Goal: Task Accomplishment & Management: Manage account settings

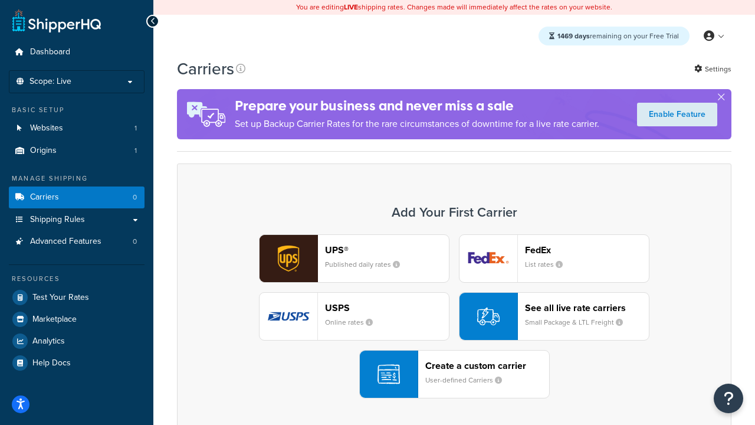
click at [454, 317] on div "UPS® Published daily rates FedEx List rates USPS Online rates See all live rate…" at bounding box center [453, 316] width 529 height 164
click at [587, 250] on header "FedEx" at bounding box center [587, 249] width 124 height 11
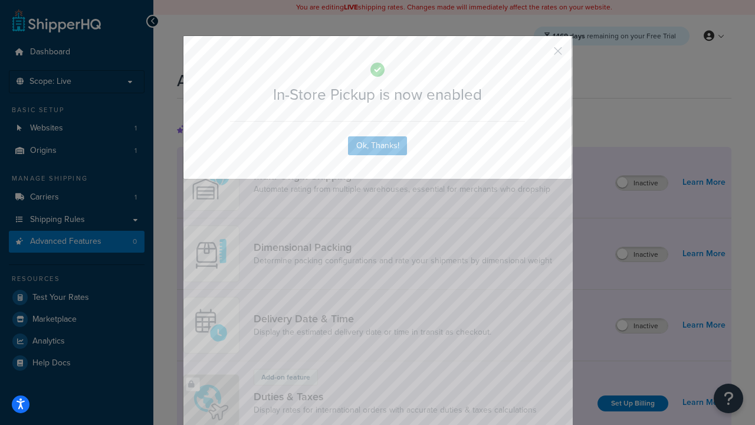
scroll to position [383, 0]
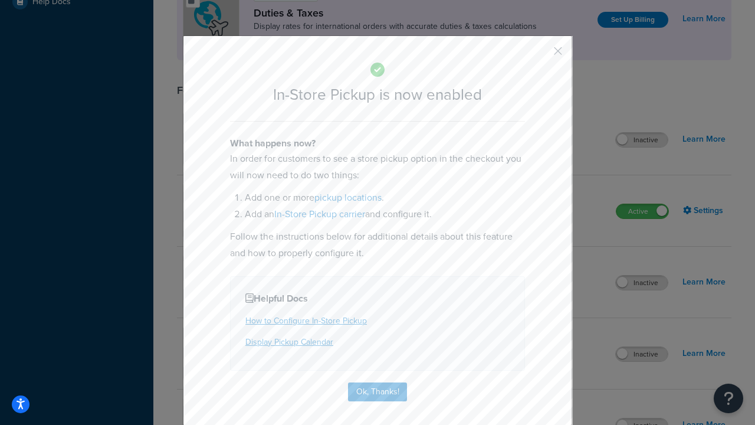
click at [540, 55] on button "button" at bounding box center [540, 55] width 3 height 3
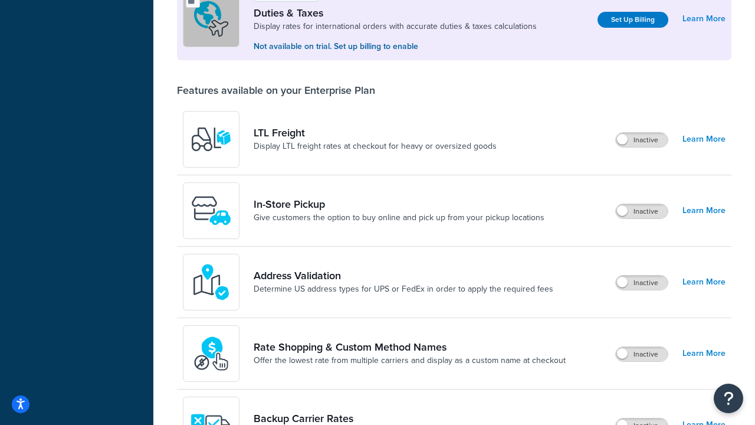
scroll to position [361, 0]
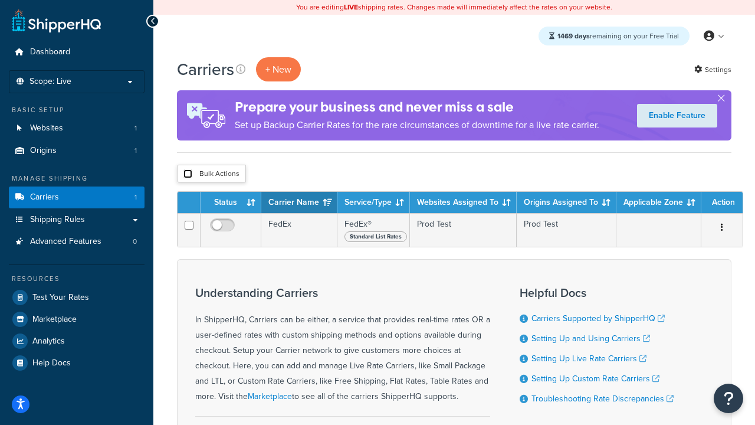
click at [187, 175] on input "checkbox" at bounding box center [187, 173] width 9 height 9
checkbox input "true"
click at [0, 0] on button "Delete" at bounding box center [0, 0] width 0 height 0
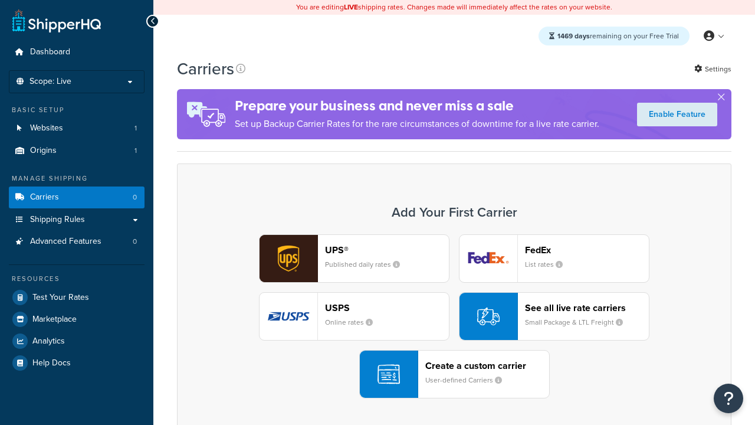
click at [454, 317] on div "UPS® Published daily rates FedEx List rates USPS Online rates See all live rate…" at bounding box center [453, 316] width 529 height 164
click at [587, 250] on header "FedEx" at bounding box center [587, 249] width 124 height 11
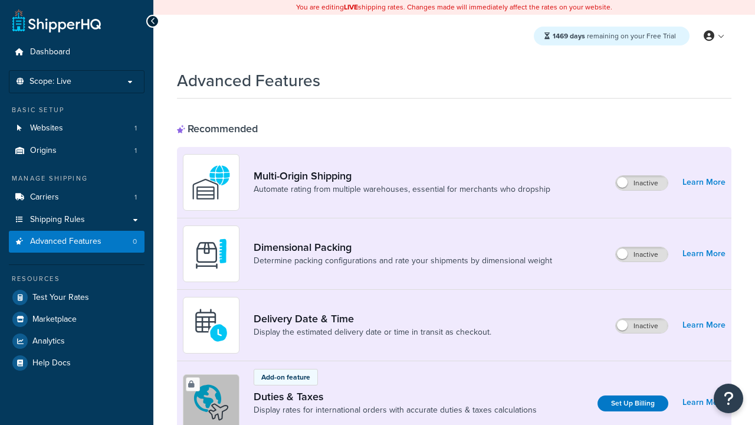
click at [642, 183] on label "Inactive" at bounding box center [642, 183] width 52 height 14
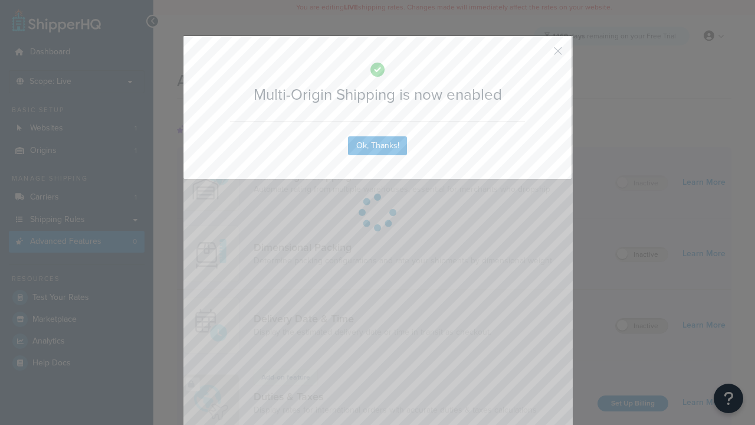
click at [540, 55] on button "button" at bounding box center [540, 55] width 3 height 3
click at [642, 326] on label "Inactive" at bounding box center [642, 325] width 52 height 14
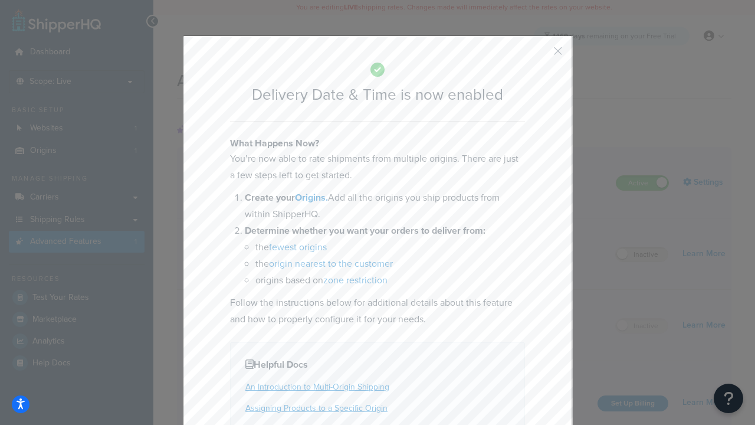
click at [540, 55] on button "button" at bounding box center [540, 55] width 3 height 3
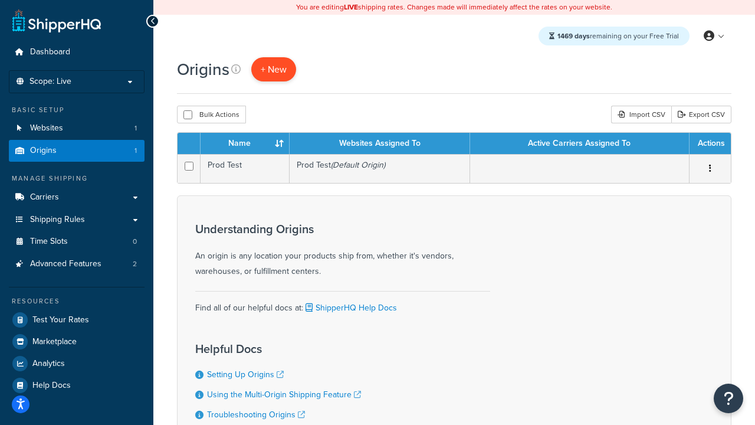
click at [273, 70] on span "+ New" at bounding box center [274, 69] width 26 height 14
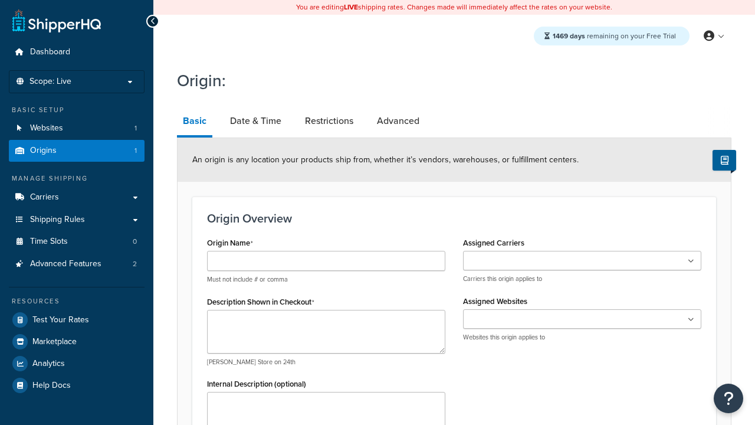
click at [194, 123] on link "Basic" at bounding box center [194, 122] width 35 height 31
click at [255, 121] on link "Date & Time" at bounding box center [255, 121] width 63 height 28
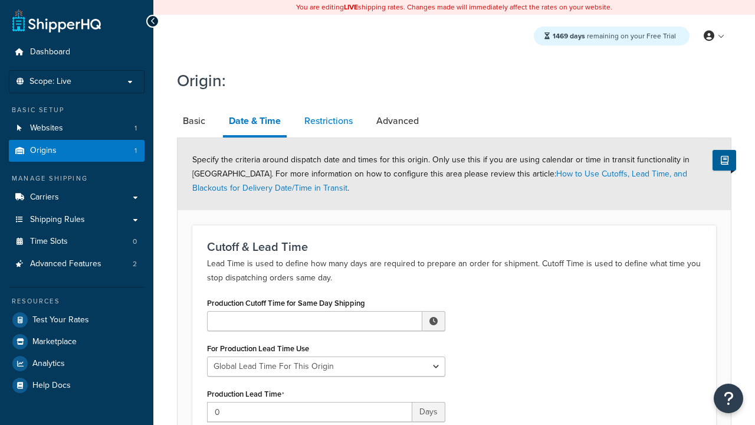
click at [328, 121] on link "Restrictions" at bounding box center [328, 121] width 60 height 28
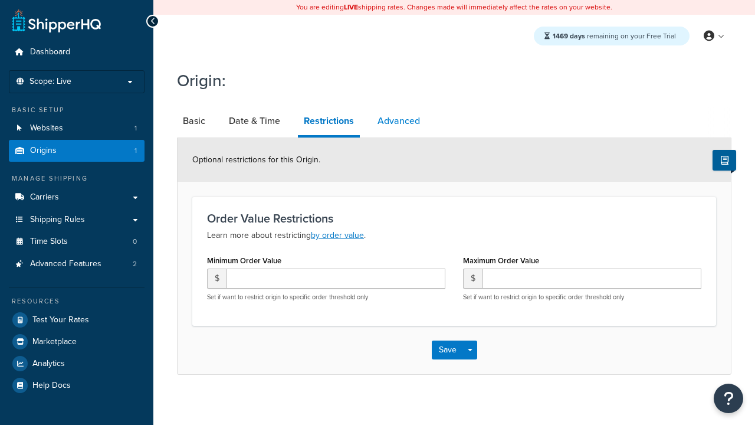
click at [398, 121] on link "Advanced" at bounding box center [398, 121] width 54 height 28
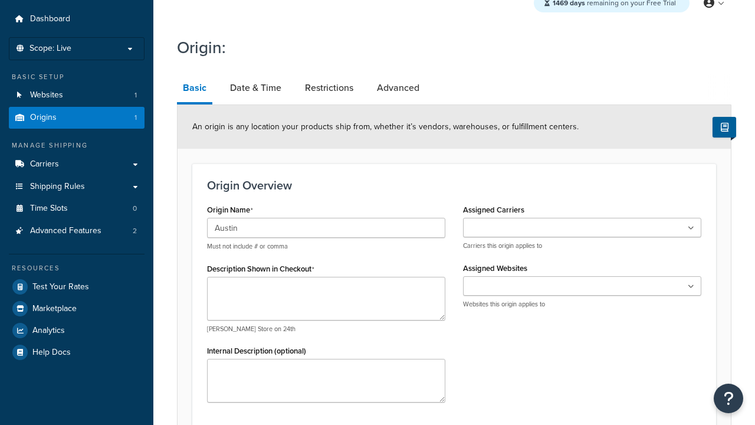
type input "Austin"
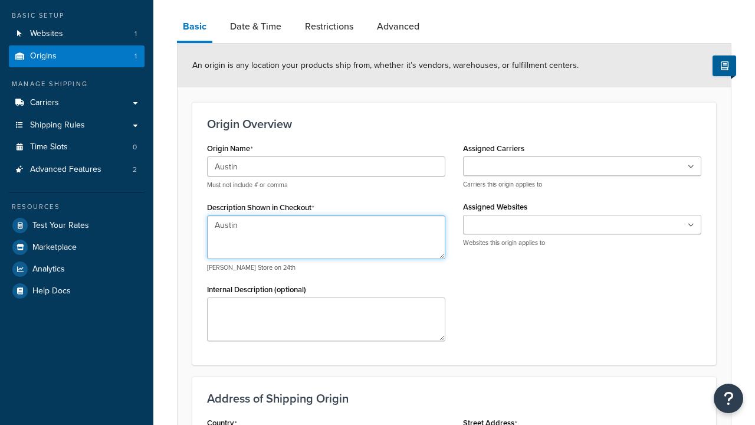
type textarea "Austin"
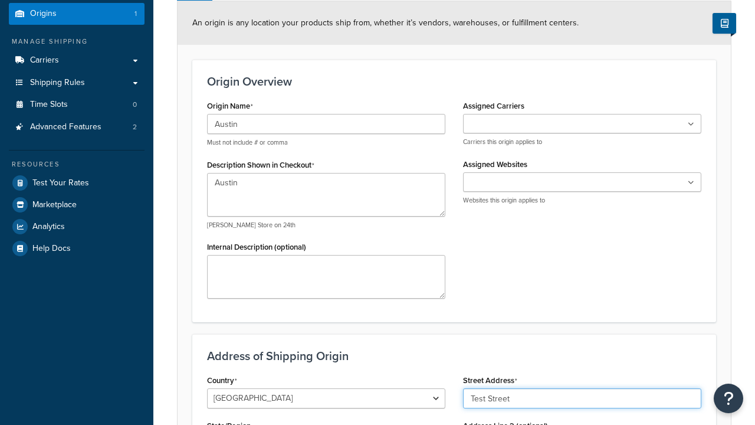
type input "Test Street"
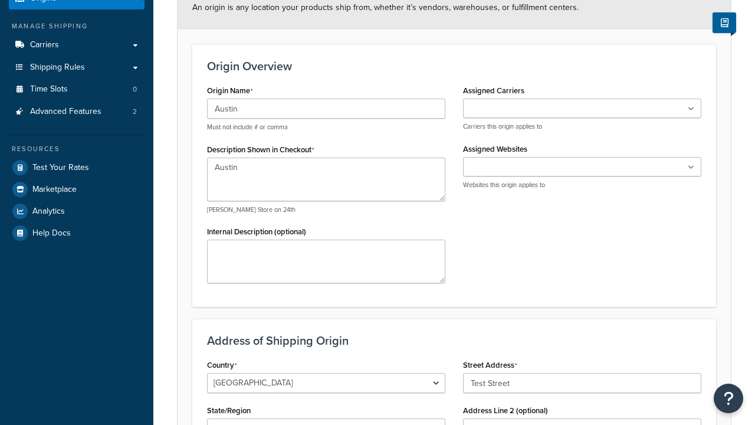
type input "Austin"
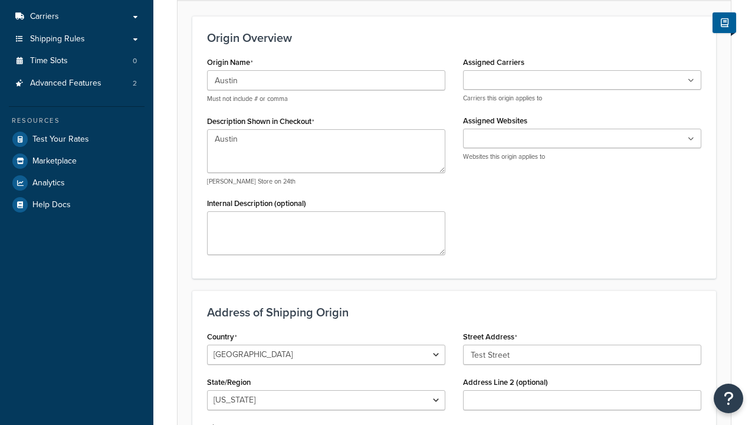
select select "43"
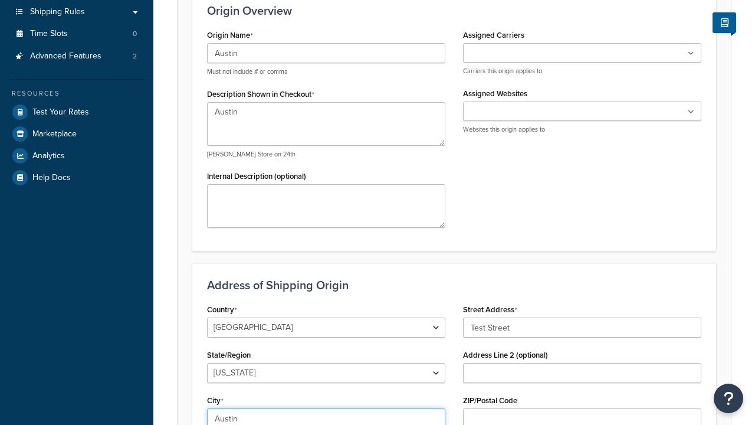
type input "Austin"
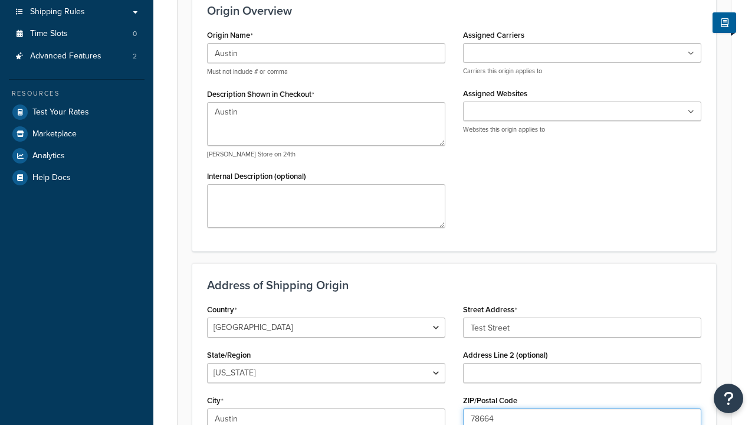
type input "78664"
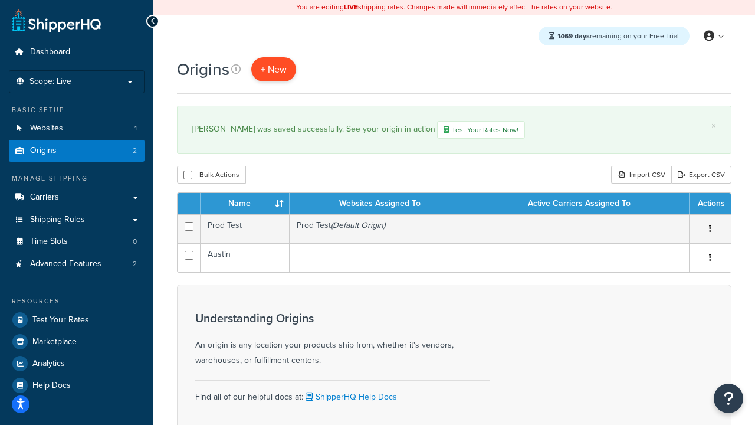
click at [273, 70] on span "+ New" at bounding box center [274, 69] width 26 height 14
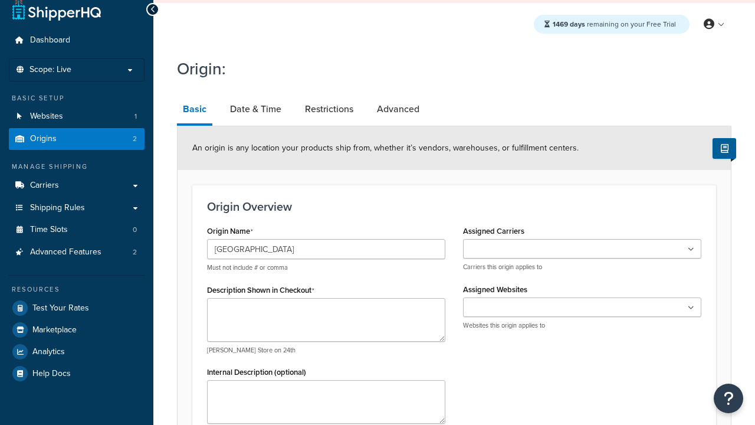
type input "[GEOGRAPHIC_DATA]"
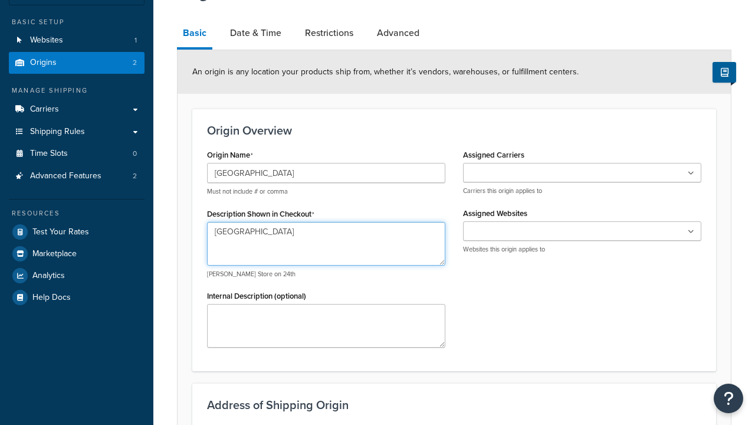
type textarea "[GEOGRAPHIC_DATA]"
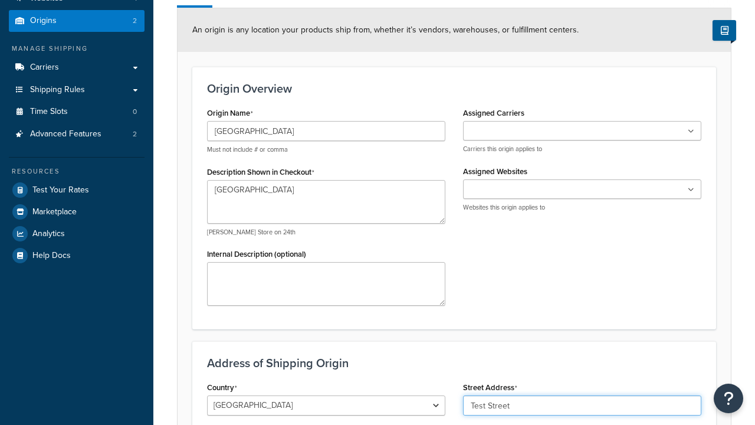
type input "Test Street"
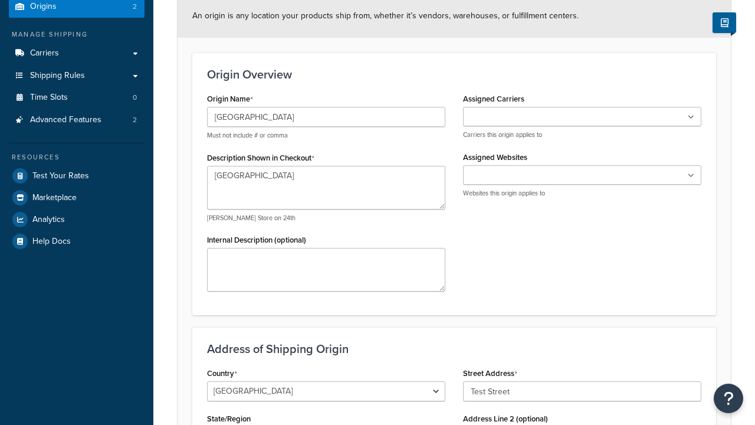
type input "Austin"
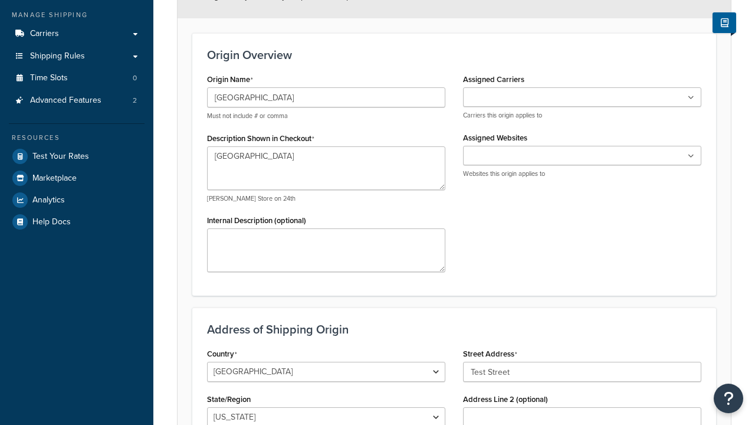
select select "43"
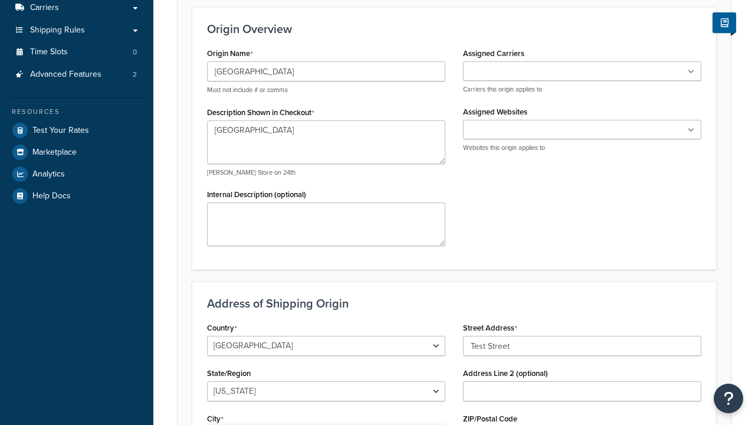
type input "Austin"
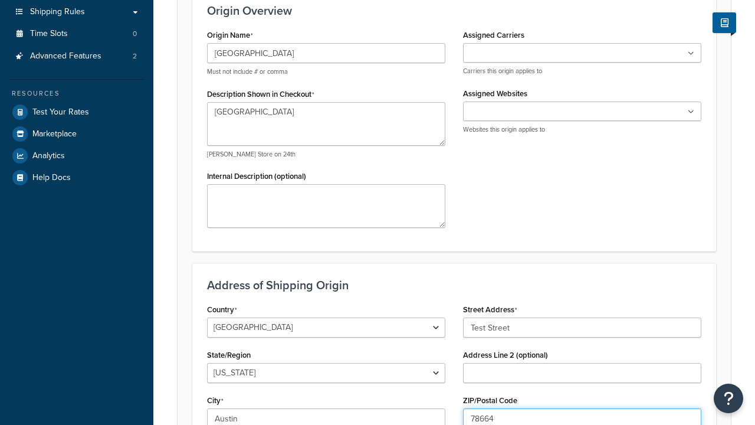
type input "78664"
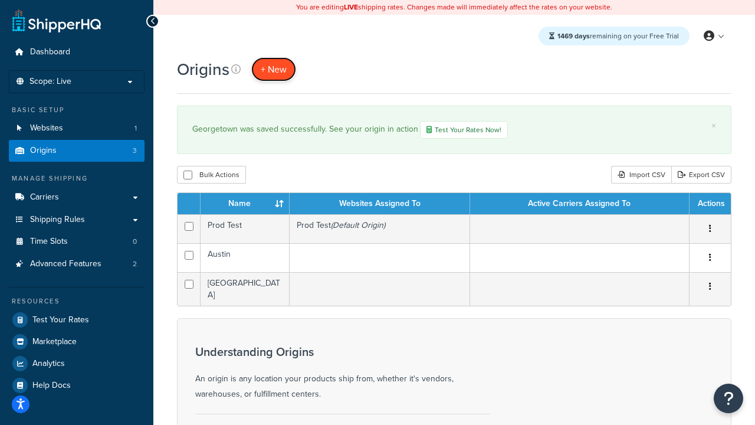
click at [273, 70] on span "+ New" at bounding box center [274, 69] width 26 height 14
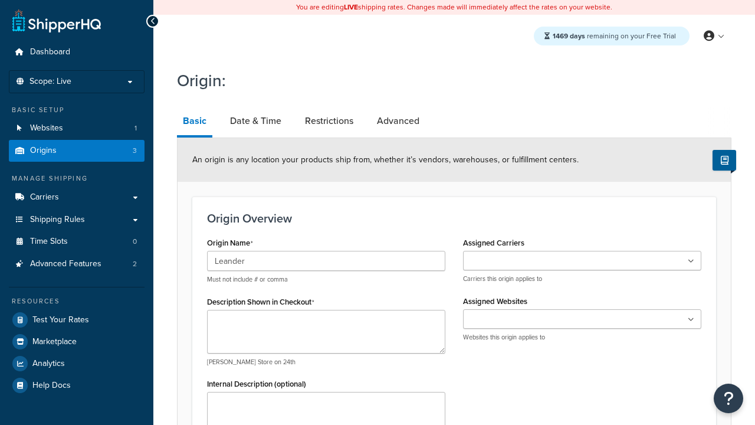
type input "Leander"
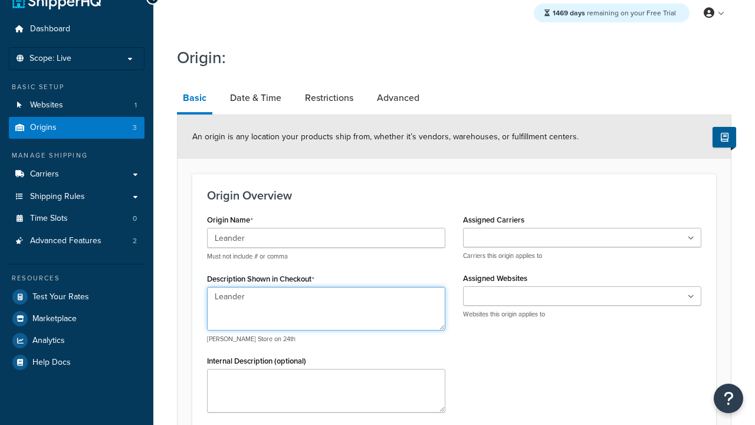
type textarea "Leander"
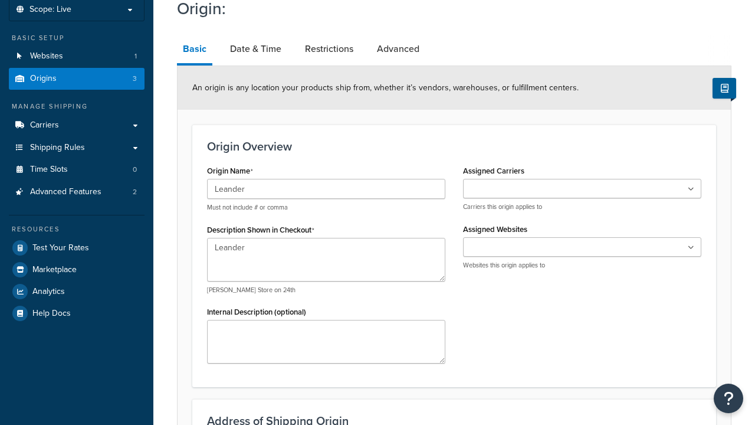
type input "Test Street"
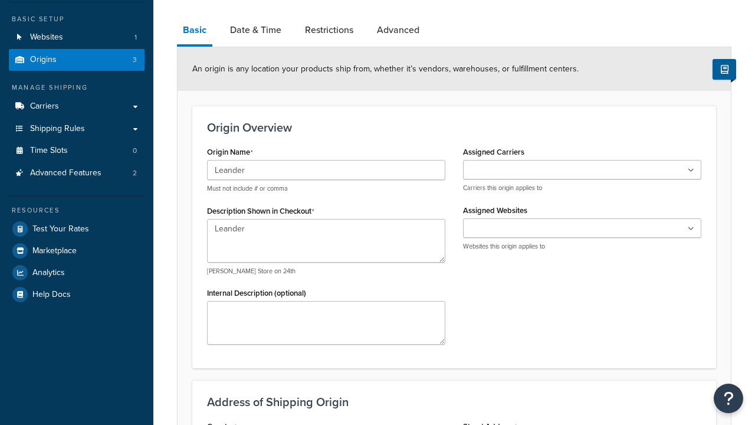
type input "Austin"
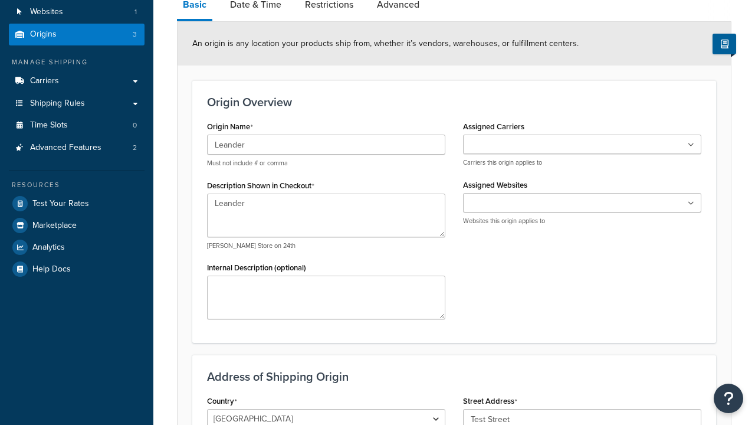
select select "43"
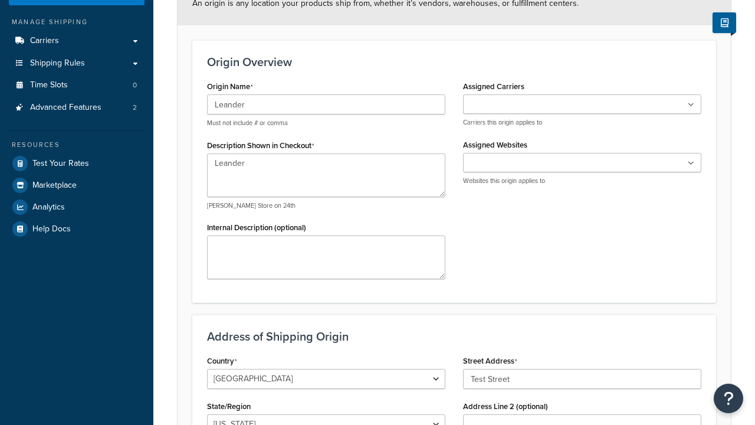
type input "Austin"
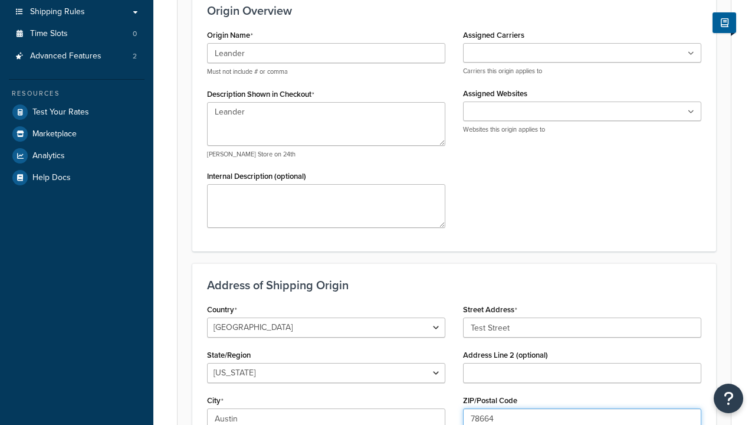
type input "78664"
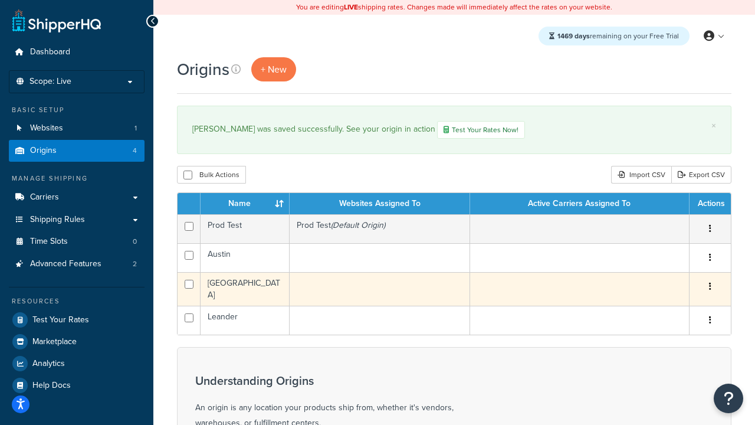
click at [709, 288] on icon "button" at bounding box center [710, 286] width 2 height 8
click at [0, 0] on link "Edit" at bounding box center [0, 0] width 0 height 0
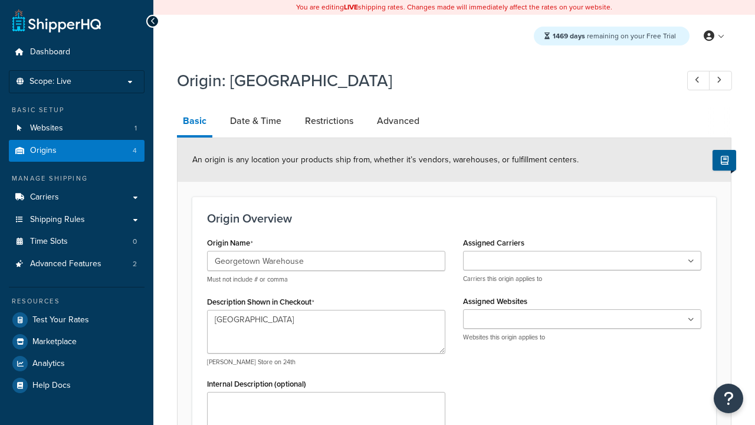
select select "43"
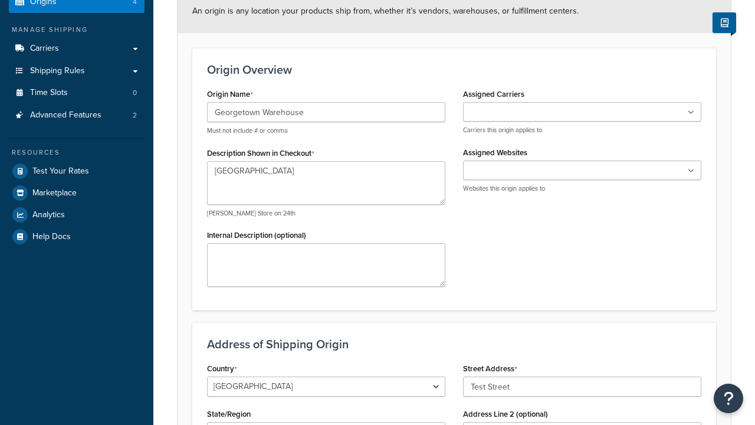
type input "Georgetown Warehouse"
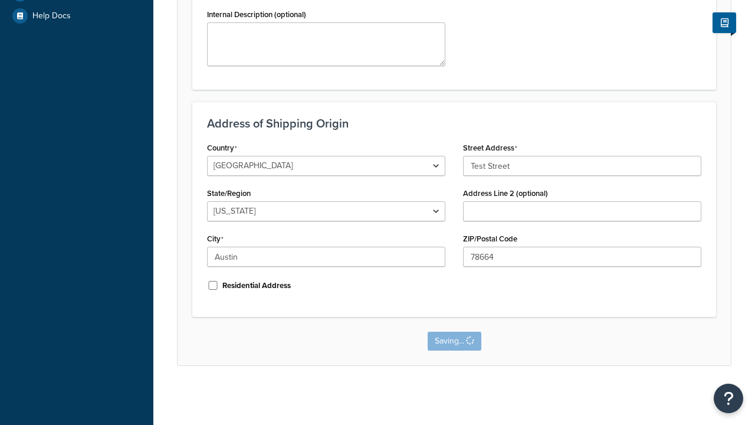
scroll to position [0, 0]
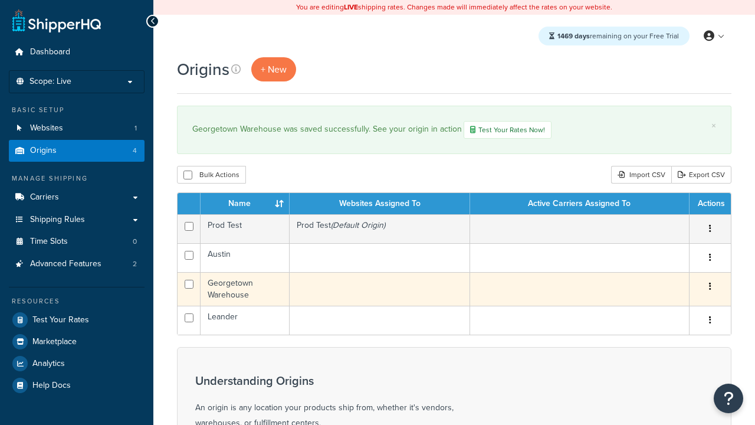
click at [709, 288] on icon "button" at bounding box center [710, 286] width 2 height 8
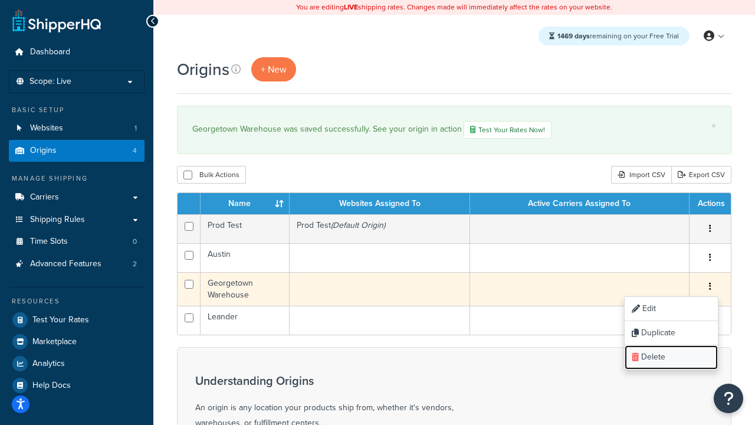
click at [670, 358] on link "Delete" at bounding box center [670, 357] width 93 height 24
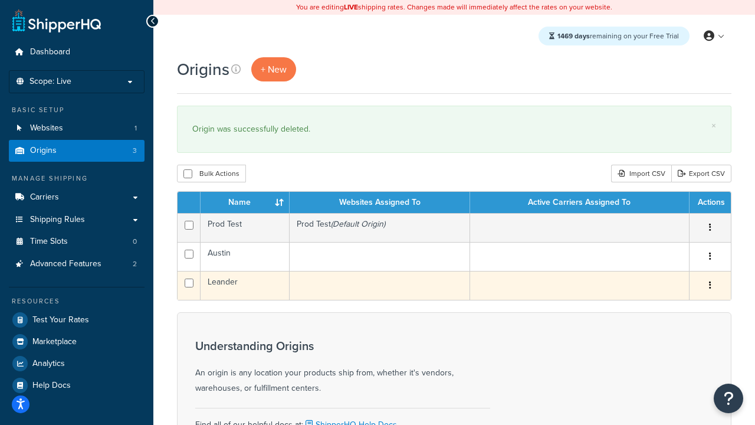
click at [709, 287] on icon "button" at bounding box center [710, 285] width 2 height 8
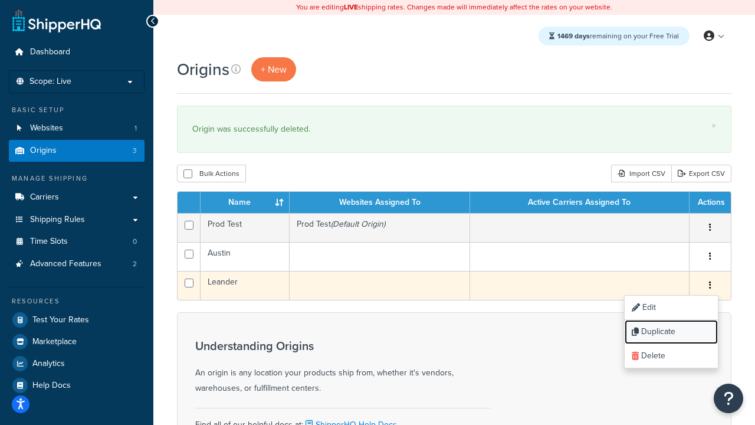
click at [670, 333] on link "Duplicate" at bounding box center [670, 332] width 93 height 24
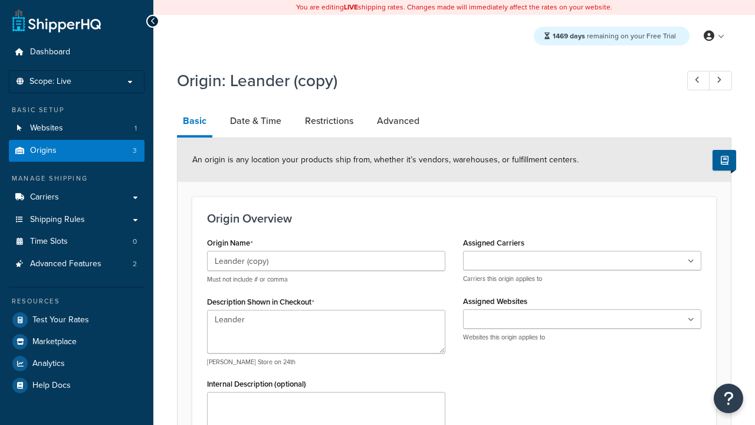
select select "43"
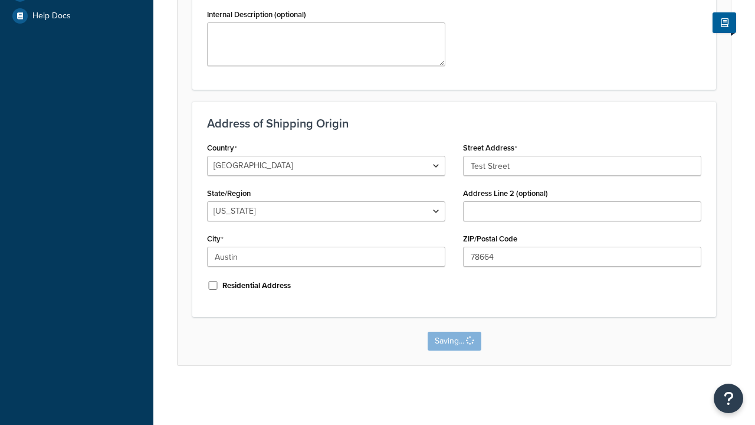
scroll to position [0, 0]
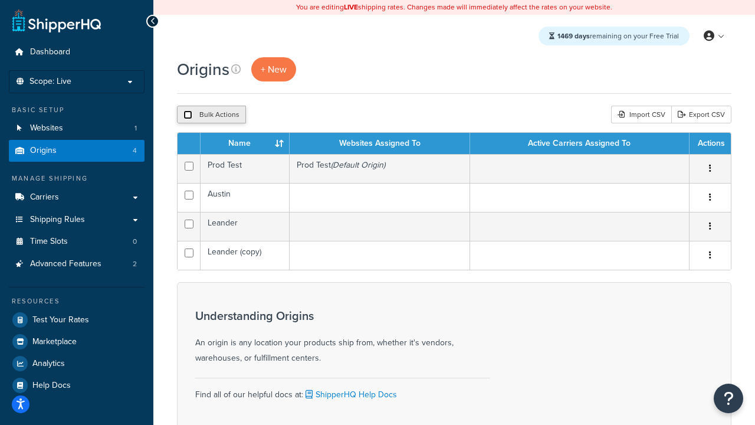
click at [187, 116] on input "checkbox" at bounding box center [187, 114] width 9 height 9
checkbox input "true"
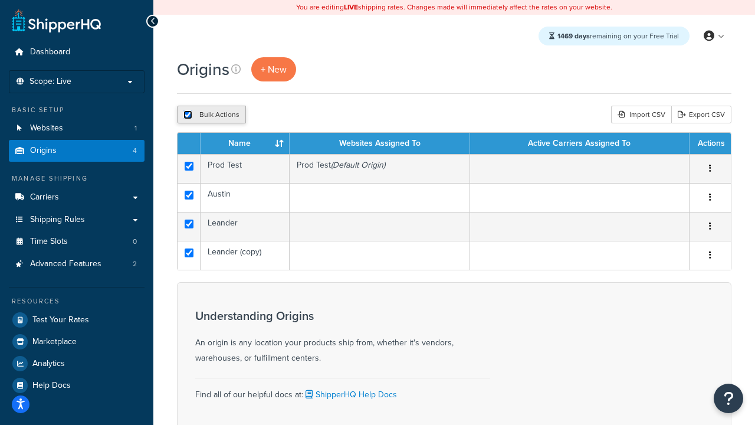
checkbox input "true"
click at [314, 116] on button "Delete" at bounding box center [314, 115] width 41 height 18
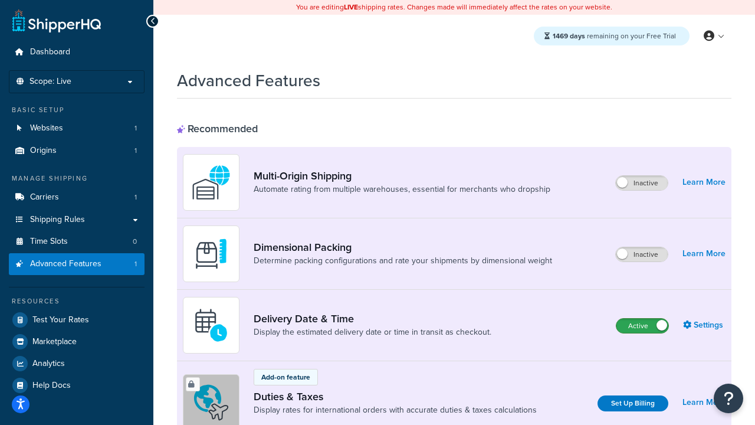
click at [642, 326] on label "Active" at bounding box center [642, 325] width 52 height 14
